Goal: Obtain resource: Obtain resource

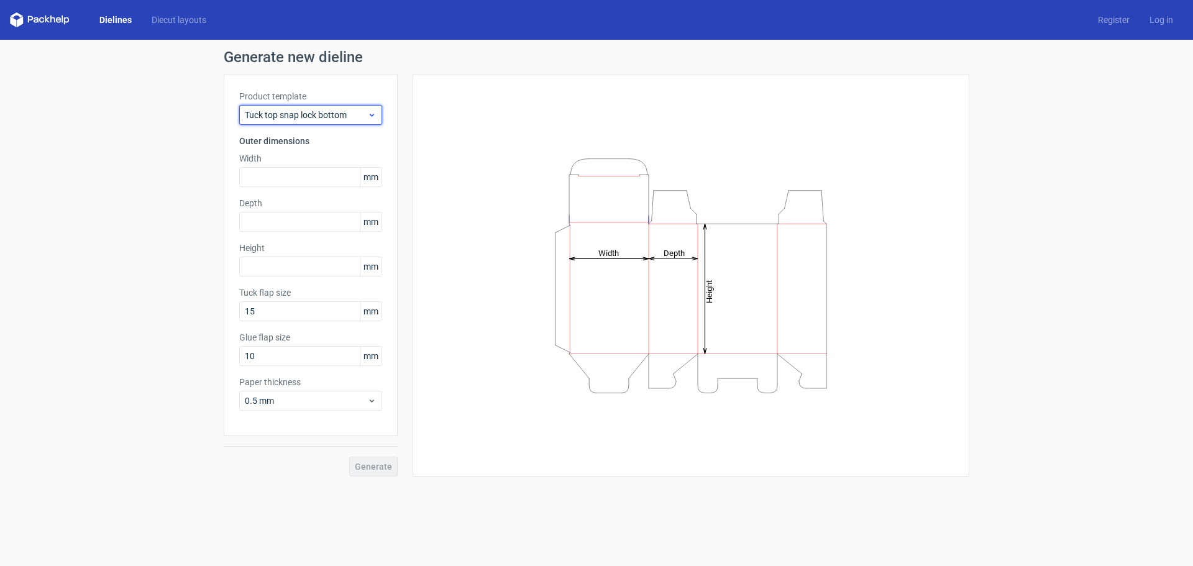
click at [378, 116] on div "Tuck top snap lock bottom" at bounding box center [310, 115] width 143 height 20
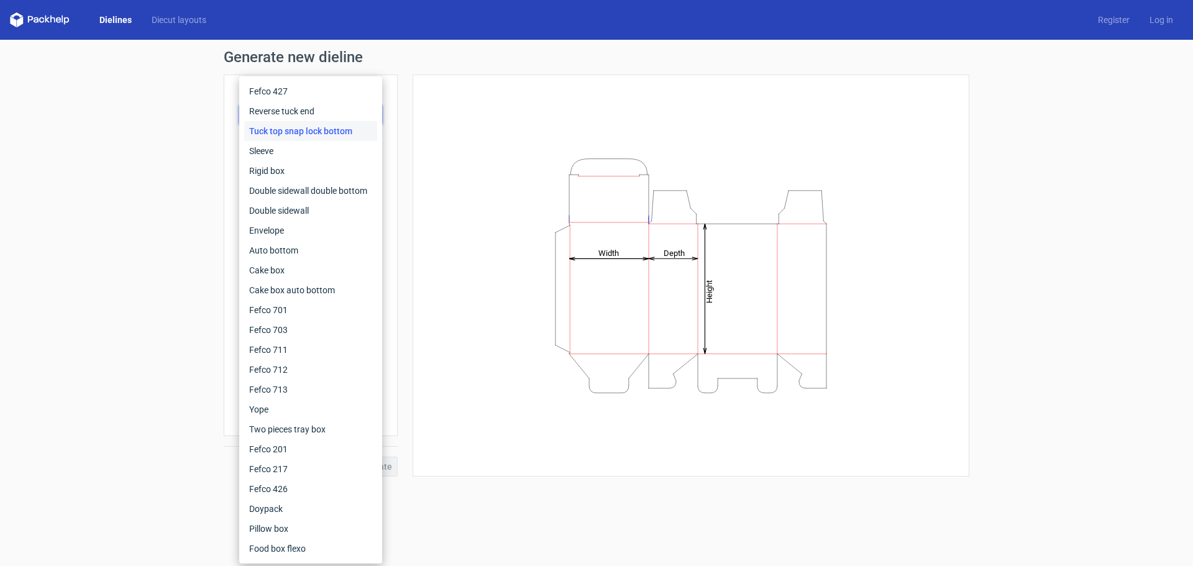
drag, startPoint x: 118, startPoint y: 172, endPoint x: 137, endPoint y: 183, distance: 22.3
click at [118, 172] on div "Generate new dieline Product template Tuck top snap lock bottom Outer dimension…" at bounding box center [596, 263] width 1193 height 447
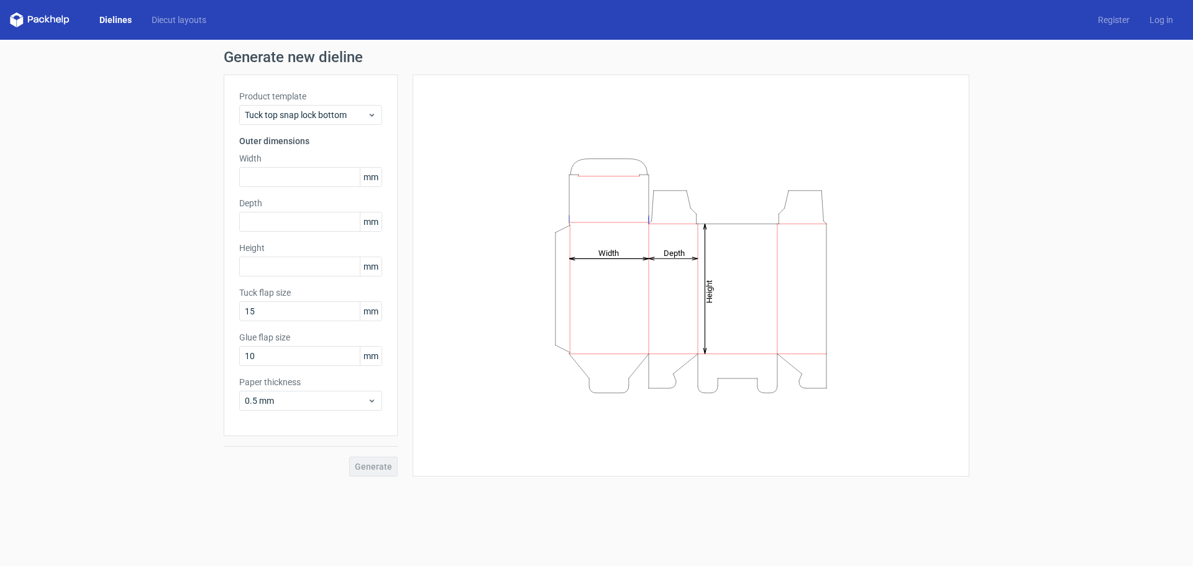
click at [607, 253] on tspan "Width" at bounding box center [608, 252] width 21 height 9
drag, startPoint x: 598, startPoint y: 252, endPoint x: 618, endPoint y: 253, distance: 20.0
click at [618, 253] on tspan "Width" at bounding box center [608, 252] width 21 height 9
click at [620, 254] on icon "Height Depth Width" at bounding box center [690, 276] width 373 height 249
click at [614, 253] on tspan "Width" at bounding box center [608, 252] width 21 height 9
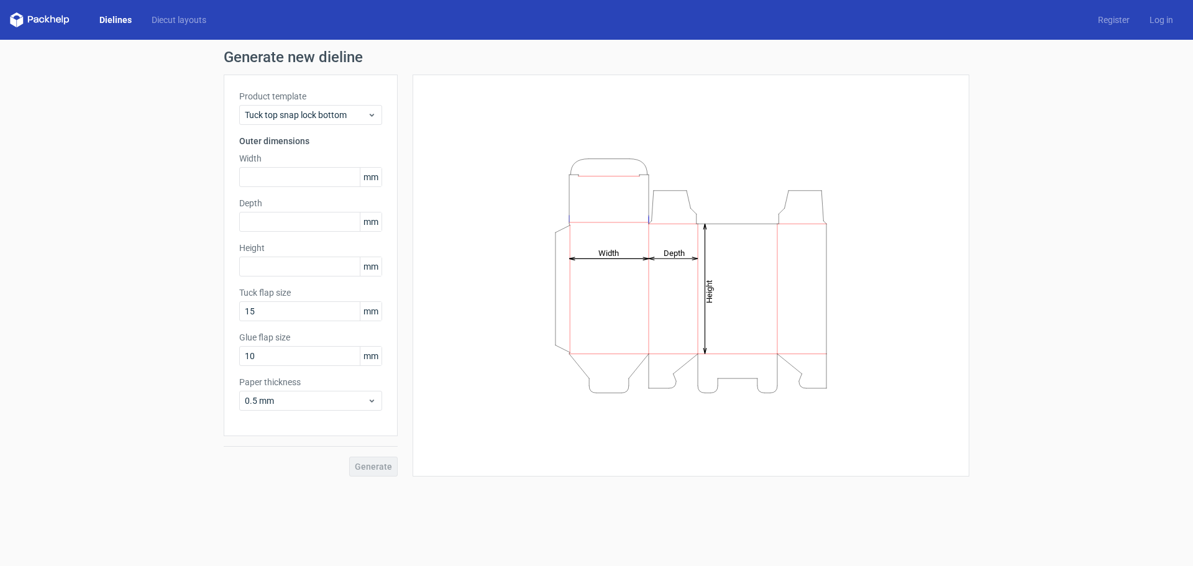
click at [614, 253] on tspan "Width" at bounding box center [608, 252] width 21 height 9
click at [0, 100] on div "Generate new dieline Product template Tuck top snap lock bottom Outer dimension…" at bounding box center [596, 263] width 1193 height 447
click at [368, 114] on icon at bounding box center [371, 115] width 9 height 10
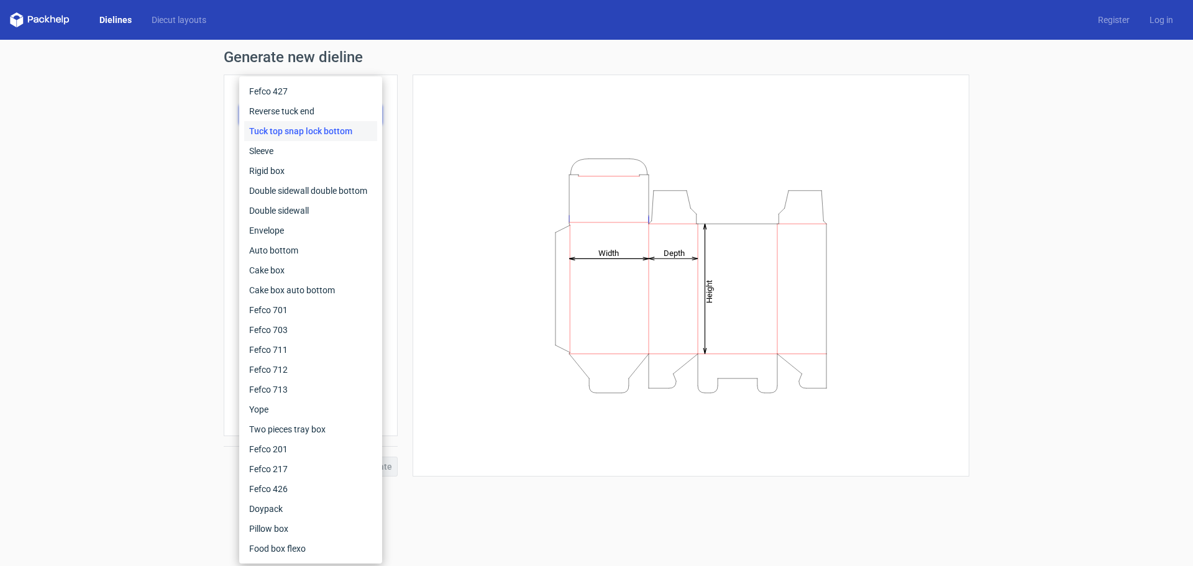
click at [160, 376] on div "Generate new dieline Product template Tuck top snap lock bottom Outer dimension…" at bounding box center [596, 263] width 1193 height 447
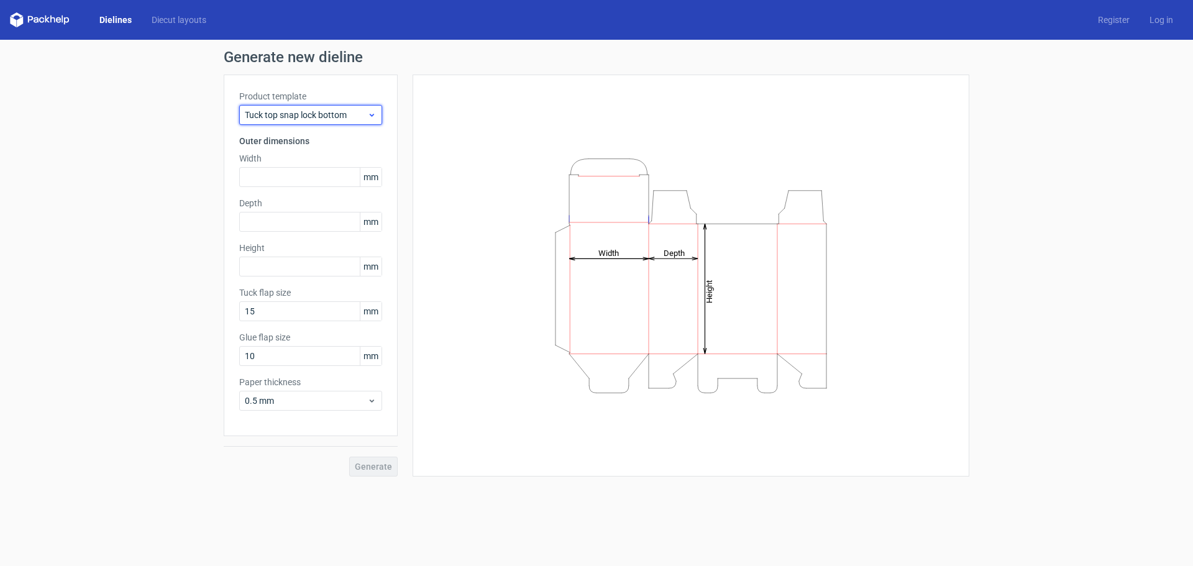
click at [379, 110] on div "Tuck top snap lock bottom" at bounding box center [310, 115] width 143 height 20
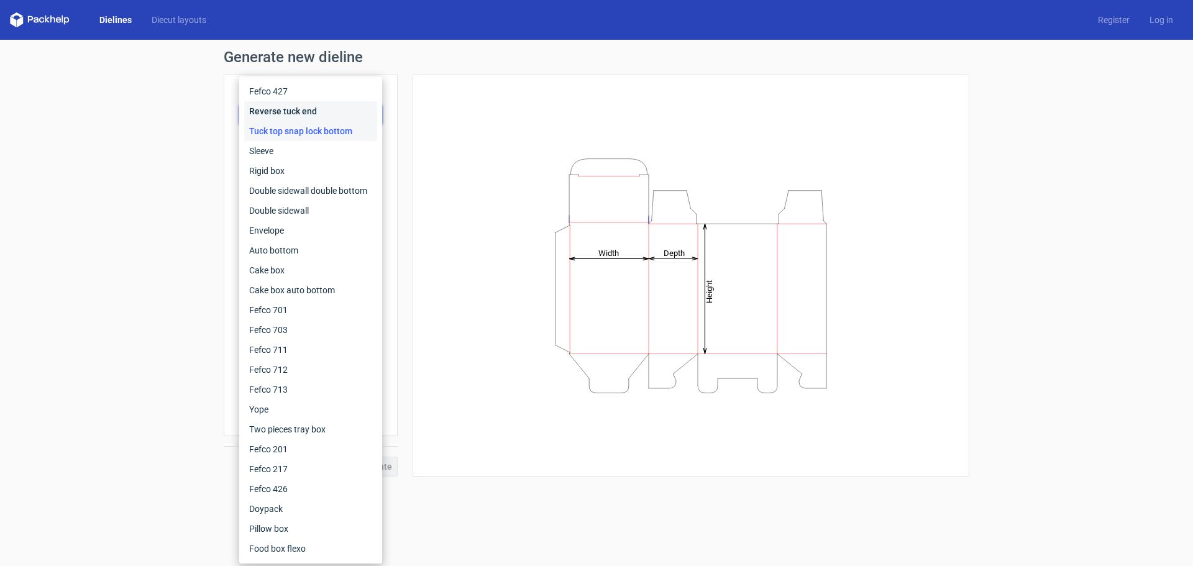
click at [283, 106] on div "Reverse tuck end" at bounding box center [310, 111] width 133 height 20
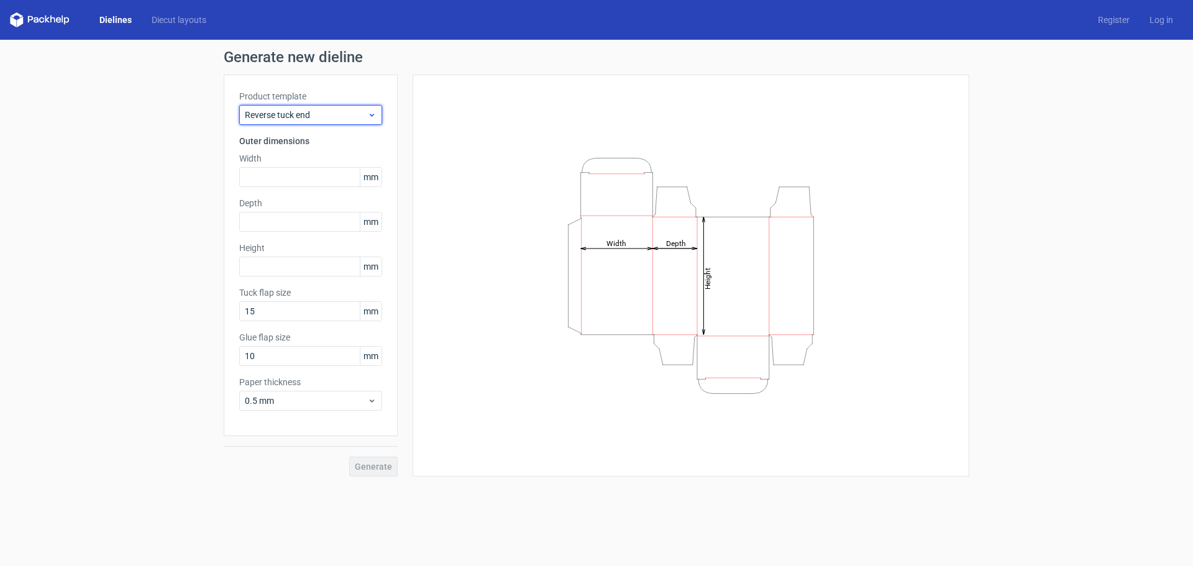
click at [374, 114] on use at bounding box center [372, 115] width 4 height 3
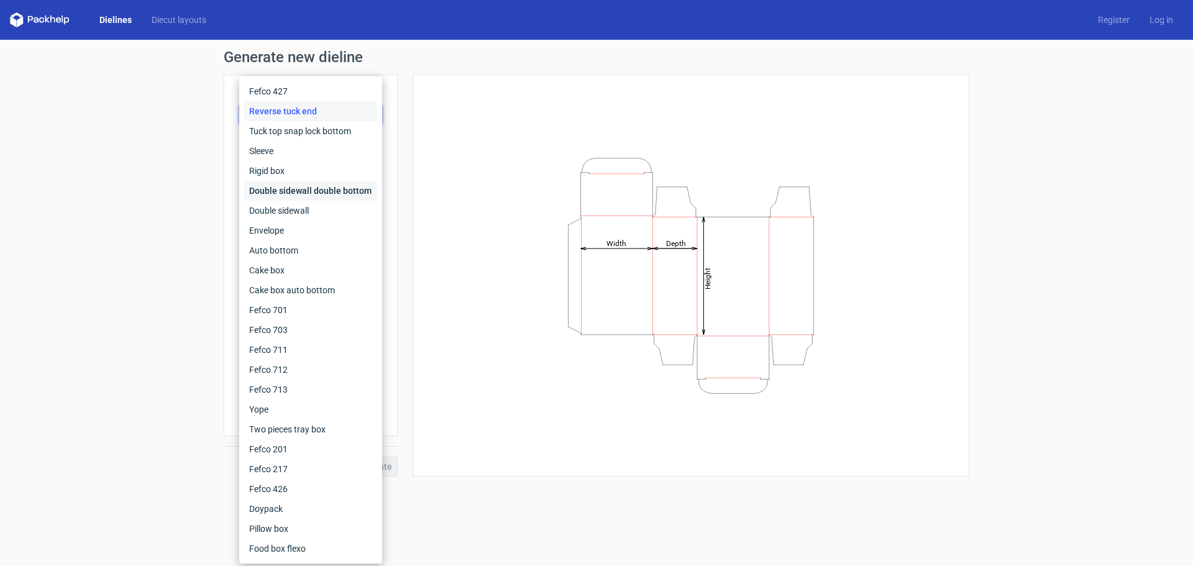
click at [273, 190] on div "Double sidewall double bottom" at bounding box center [310, 191] width 133 height 20
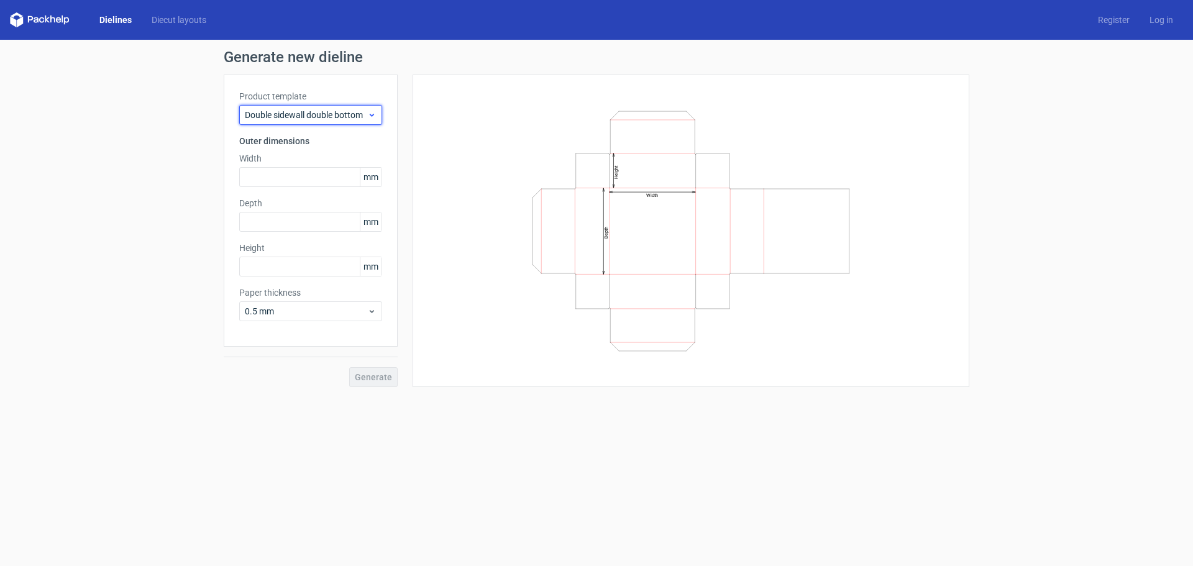
click at [378, 116] on div "Double sidewall double bottom" at bounding box center [310, 115] width 143 height 20
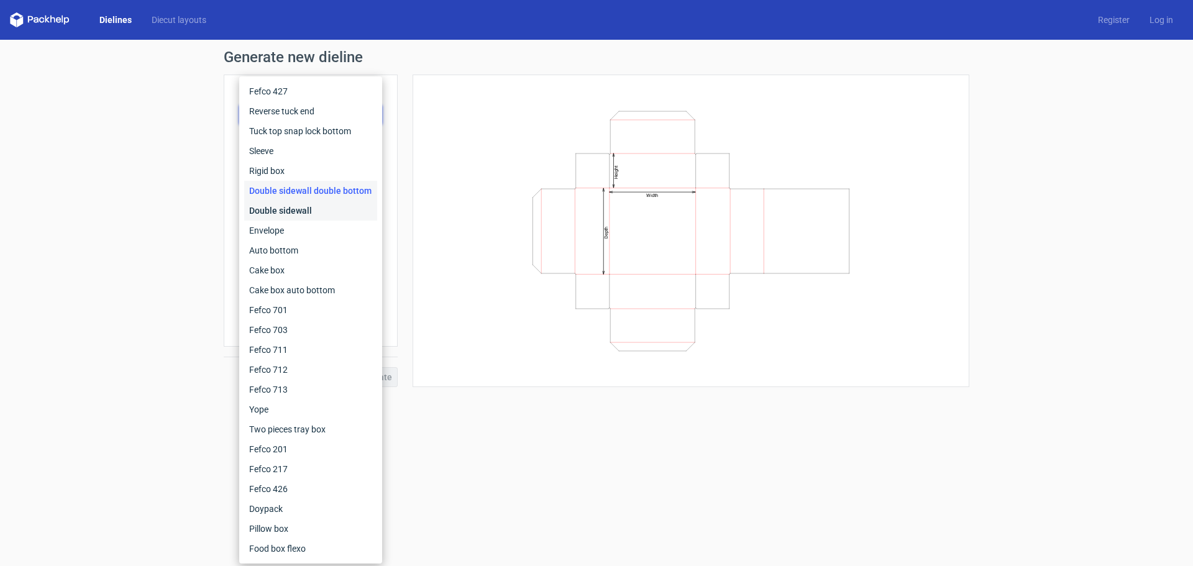
click at [284, 211] on div "Double sidewall" at bounding box center [310, 211] width 133 height 20
